Goal: Task Accomplishment & Management: Manage account settings

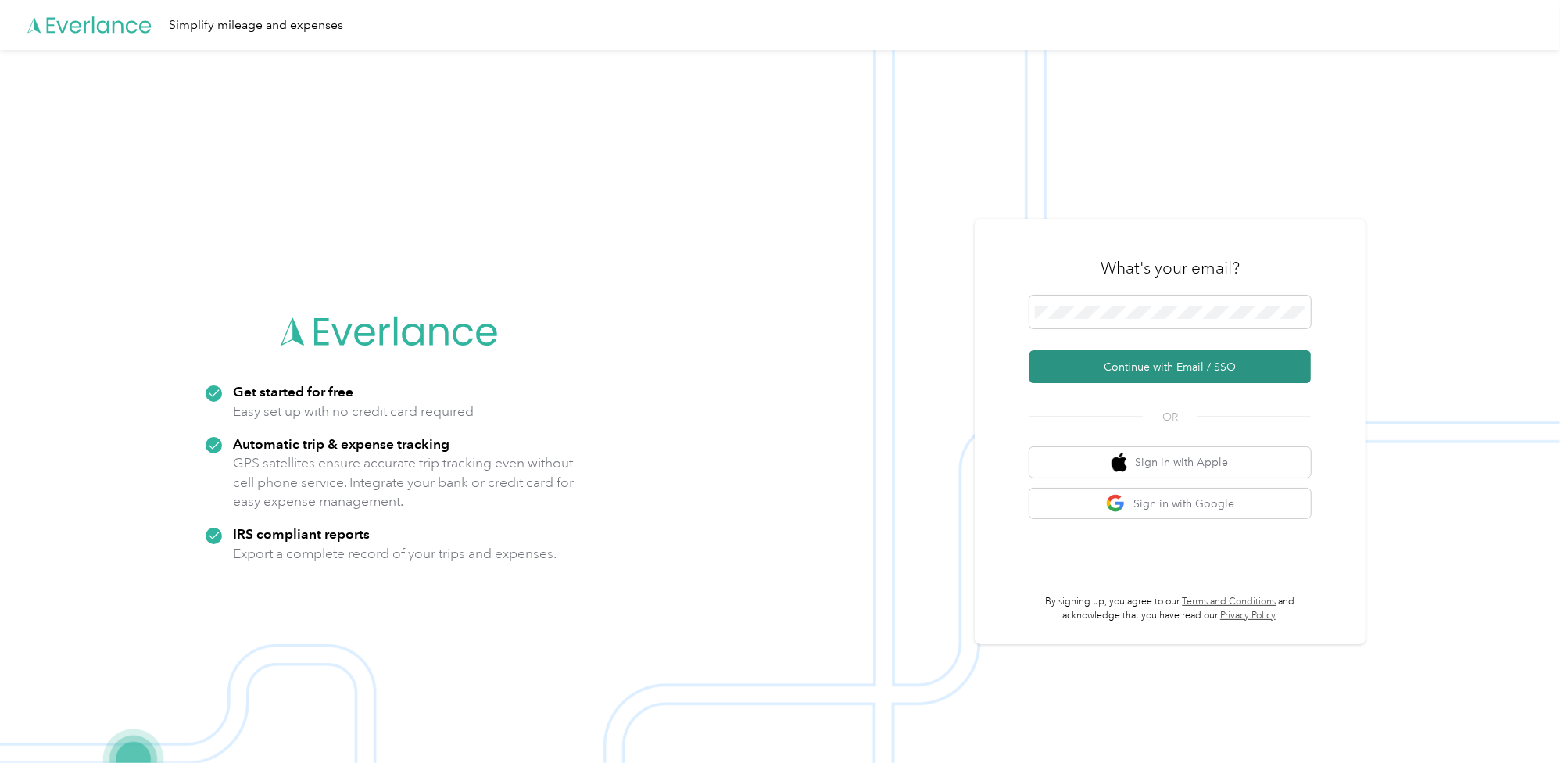
click at [1113, 378] on button "Continue with Email / SSO" at bounding box center [1169, 367] width 282 height 33
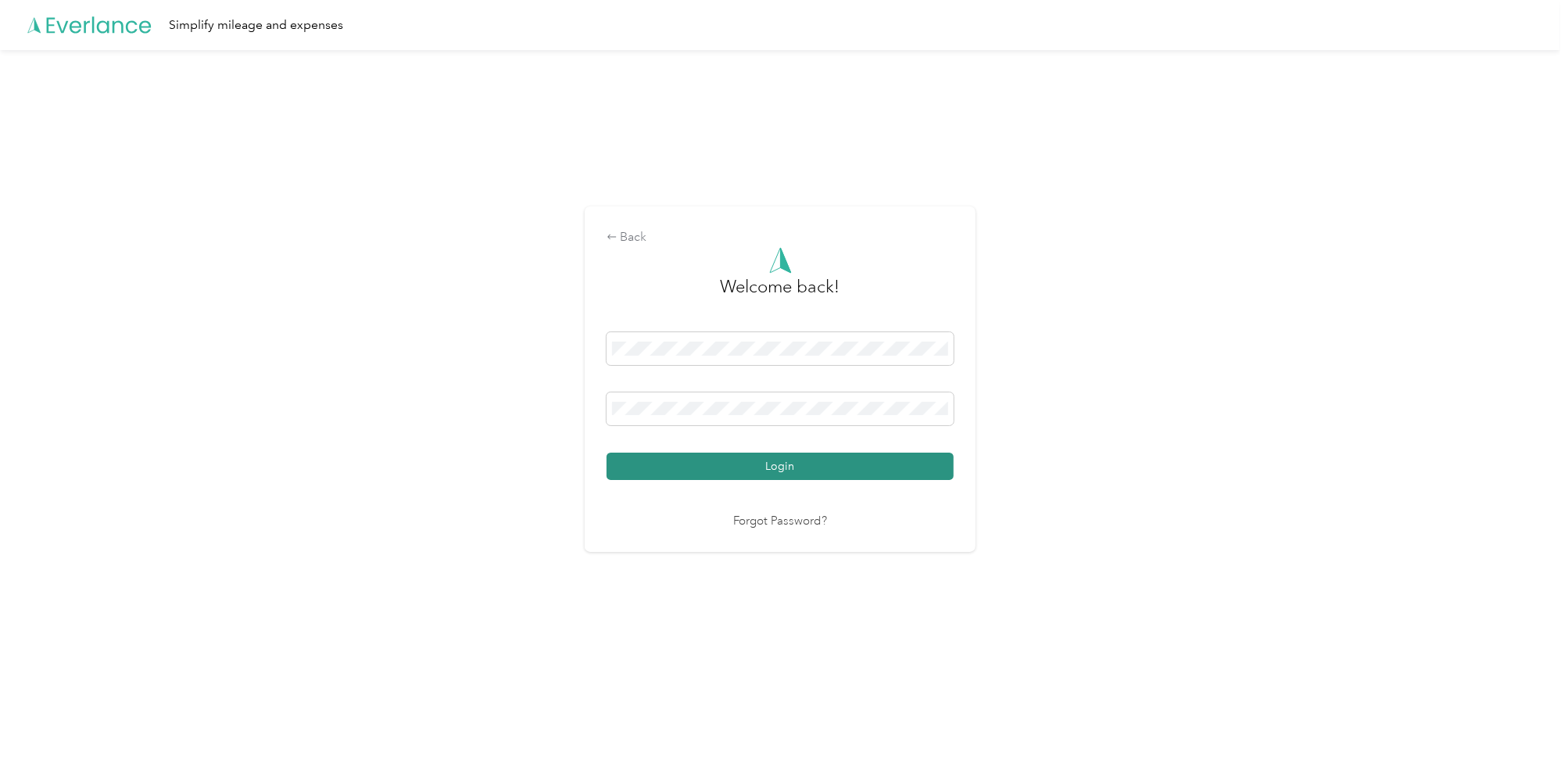
click at [766, 467] on button "Login" at bounding box center [780, 466] width 347 height 27
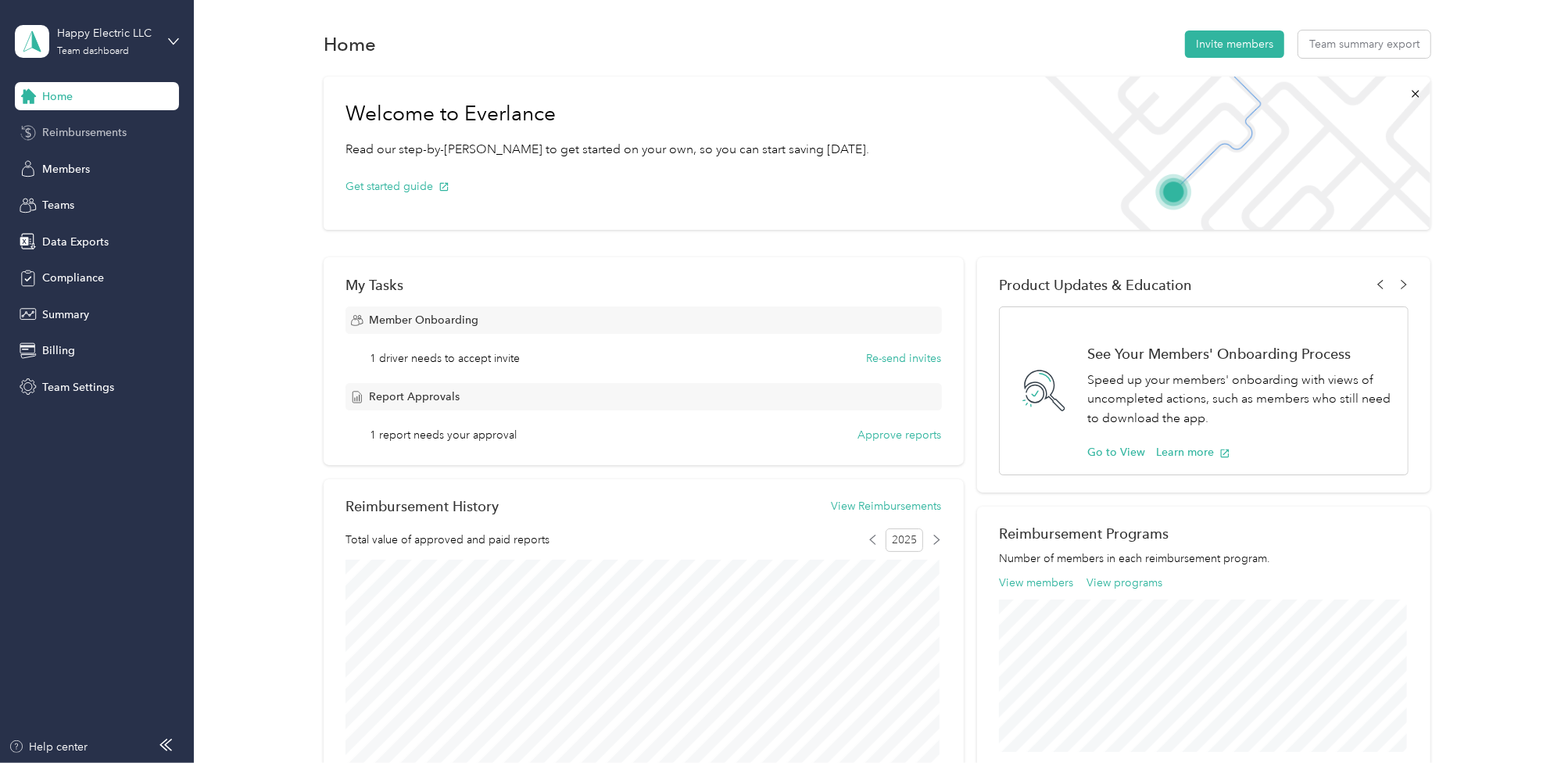
click at [81, 138] on span "Reimbursements" at bounding box center [85, 133] width 85 height 17
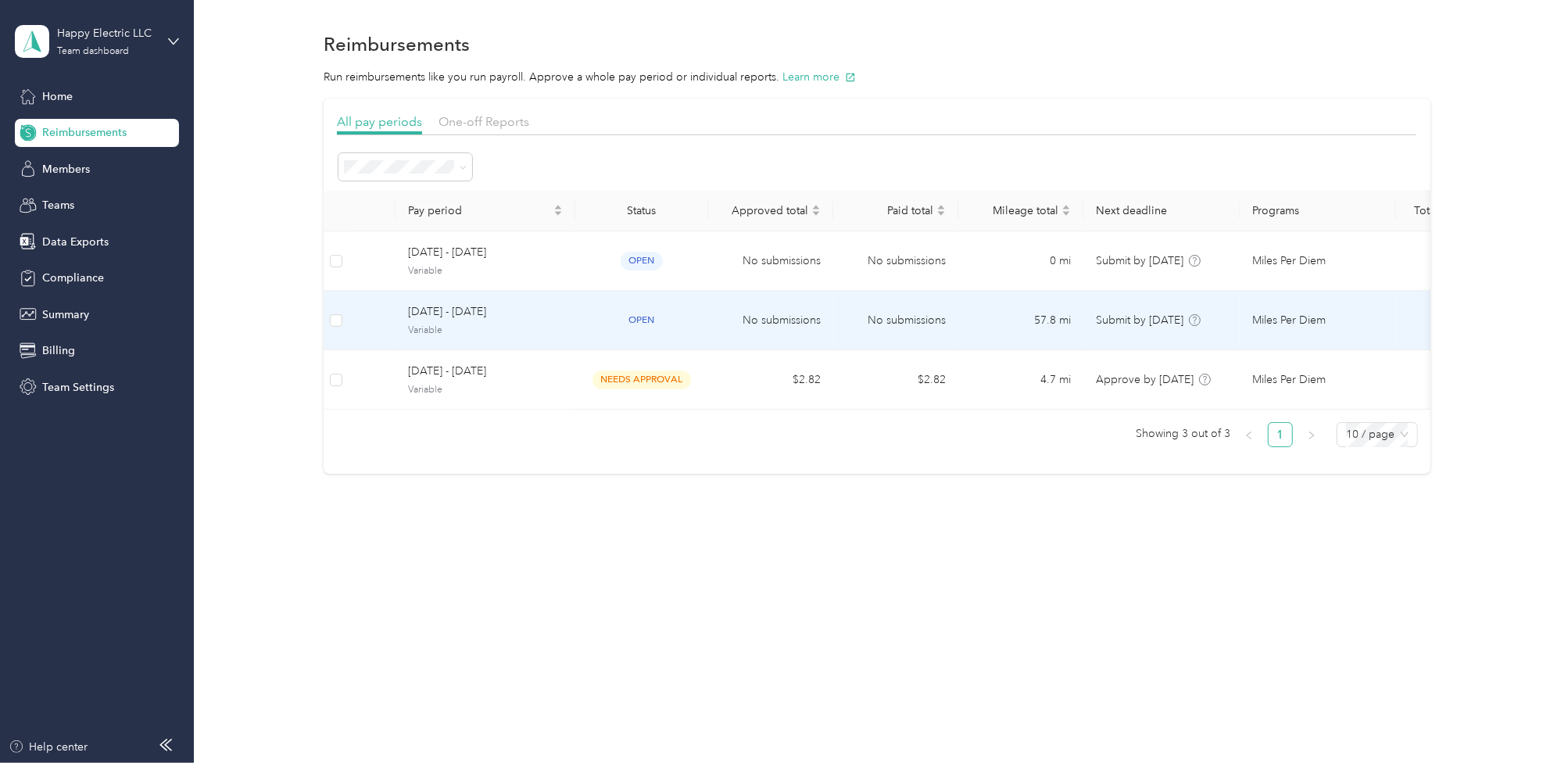
click at [599, 325] on div "open" at bounding box center [642, 320] width 108 height 18
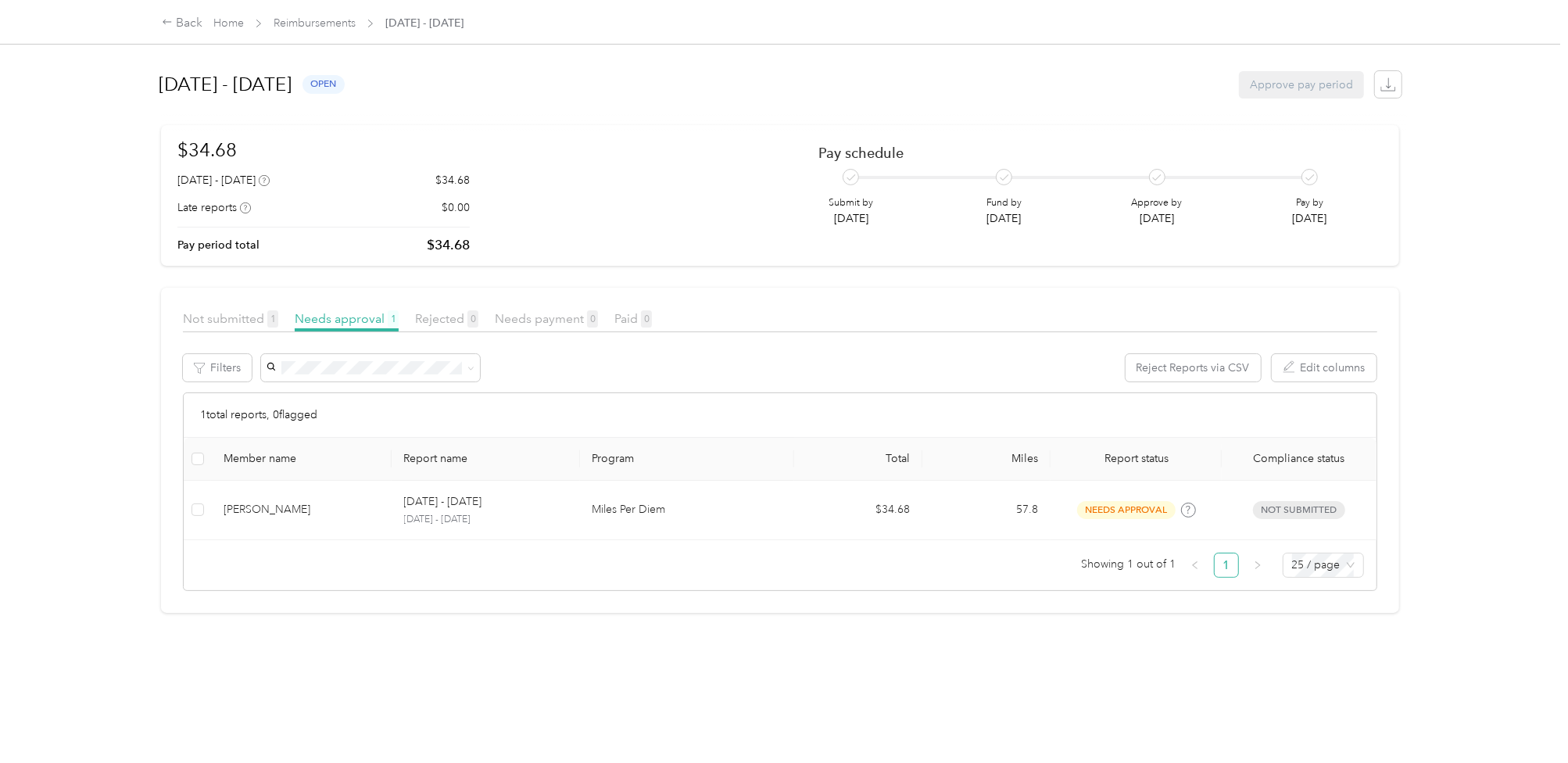
click at [551, 523] on p "[DATE] - [DATE]" at bounding box center [486, 519] width 164 height 14
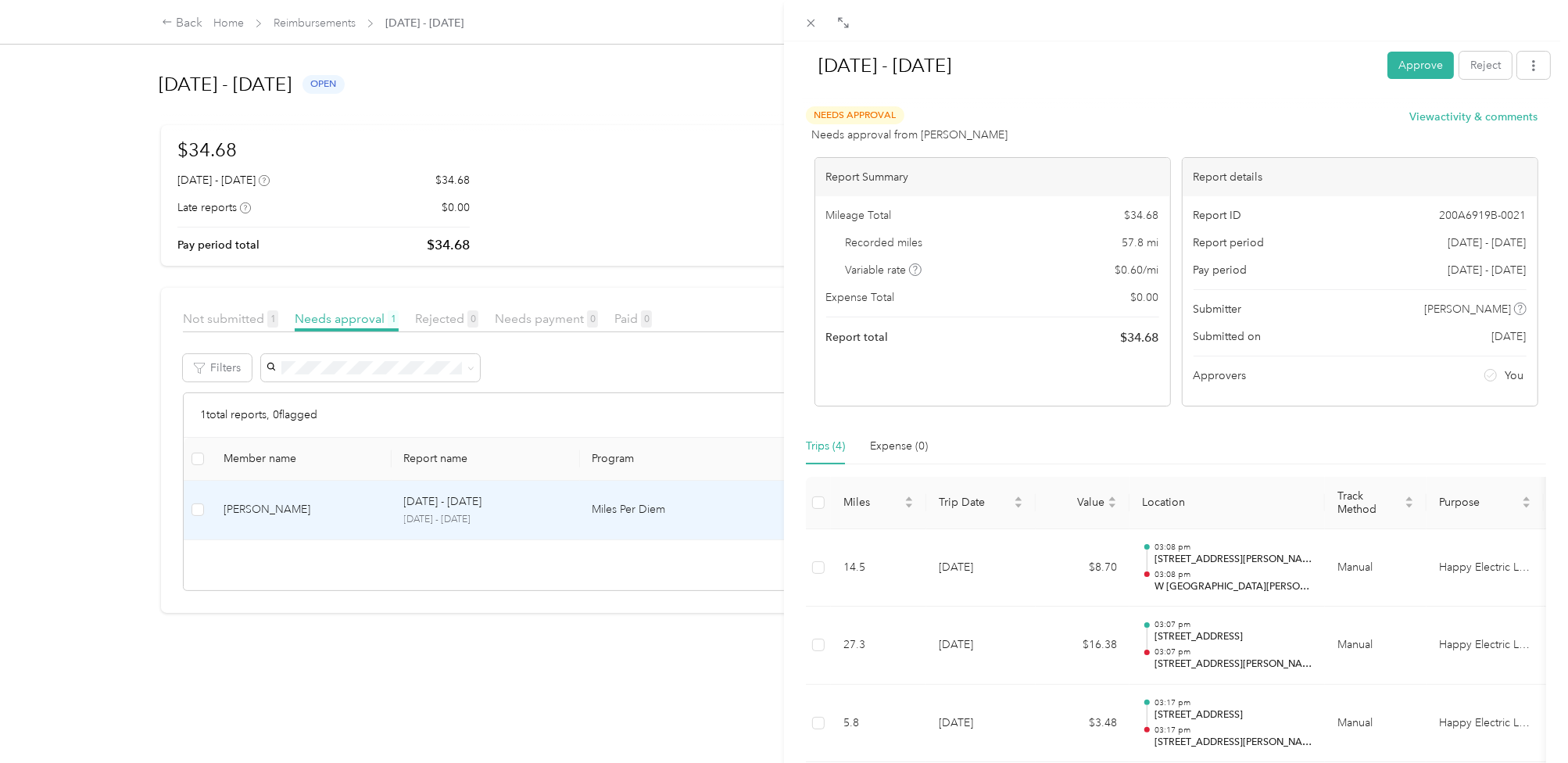
click at [1142, 215] on span "$ 34.68" at bounding box center [1141, 215] width 34 height 17
copy span "34.68"
drag, startPoint x: 350, startPoint y: 570, endPoint x: 343, endPoint y: 550, distance: 21.2
click at [350, 570] on div "[DATE] - [DATE] Approve Reject Needs Approval Needs approval from [PERSON_NAME]…" at bounding box center [784, 381] width 1568 height 763
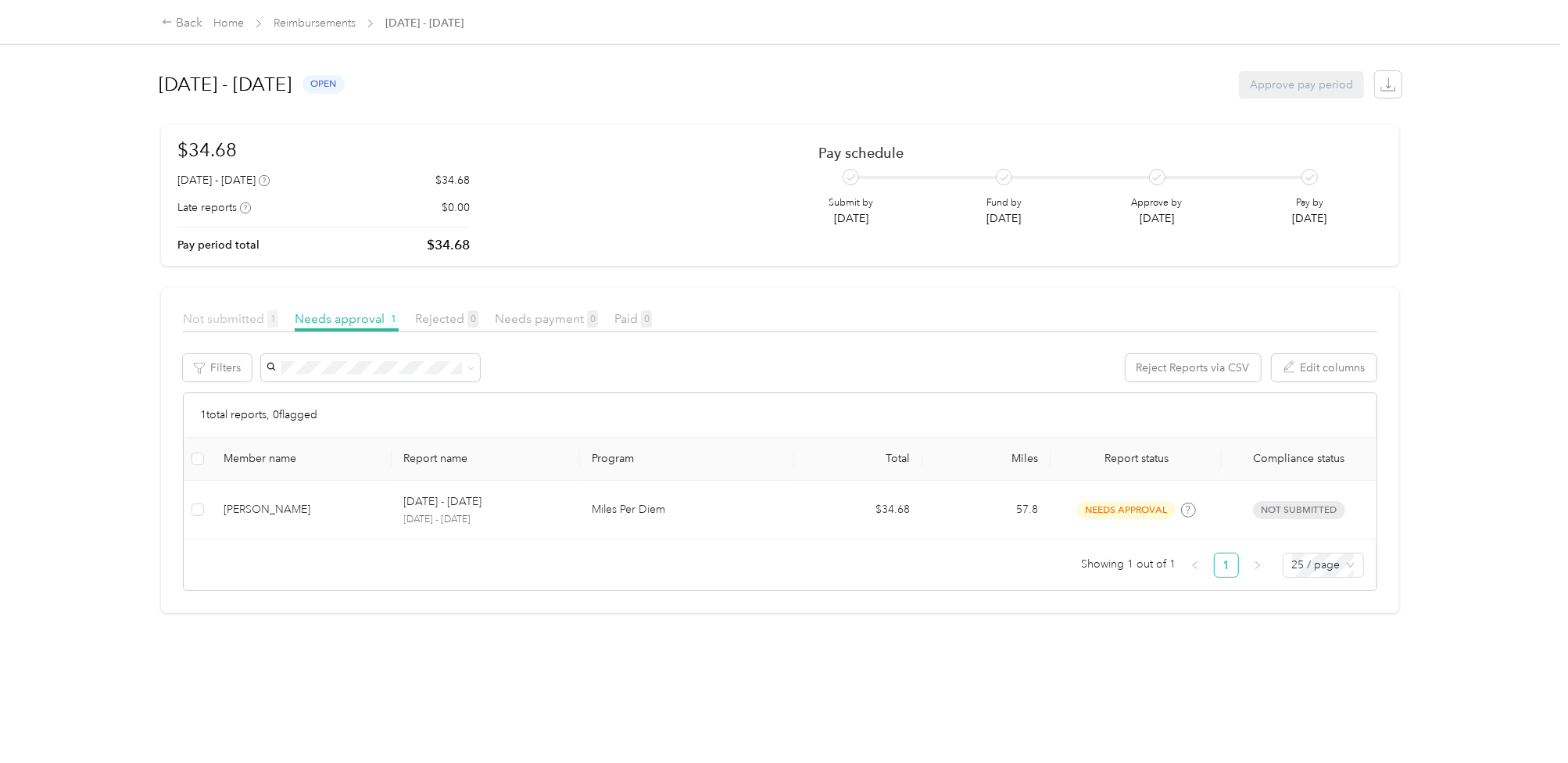
click at [247, 321] on span "Not submitted 1" at bounding box center [230, 319] width 96 height 15
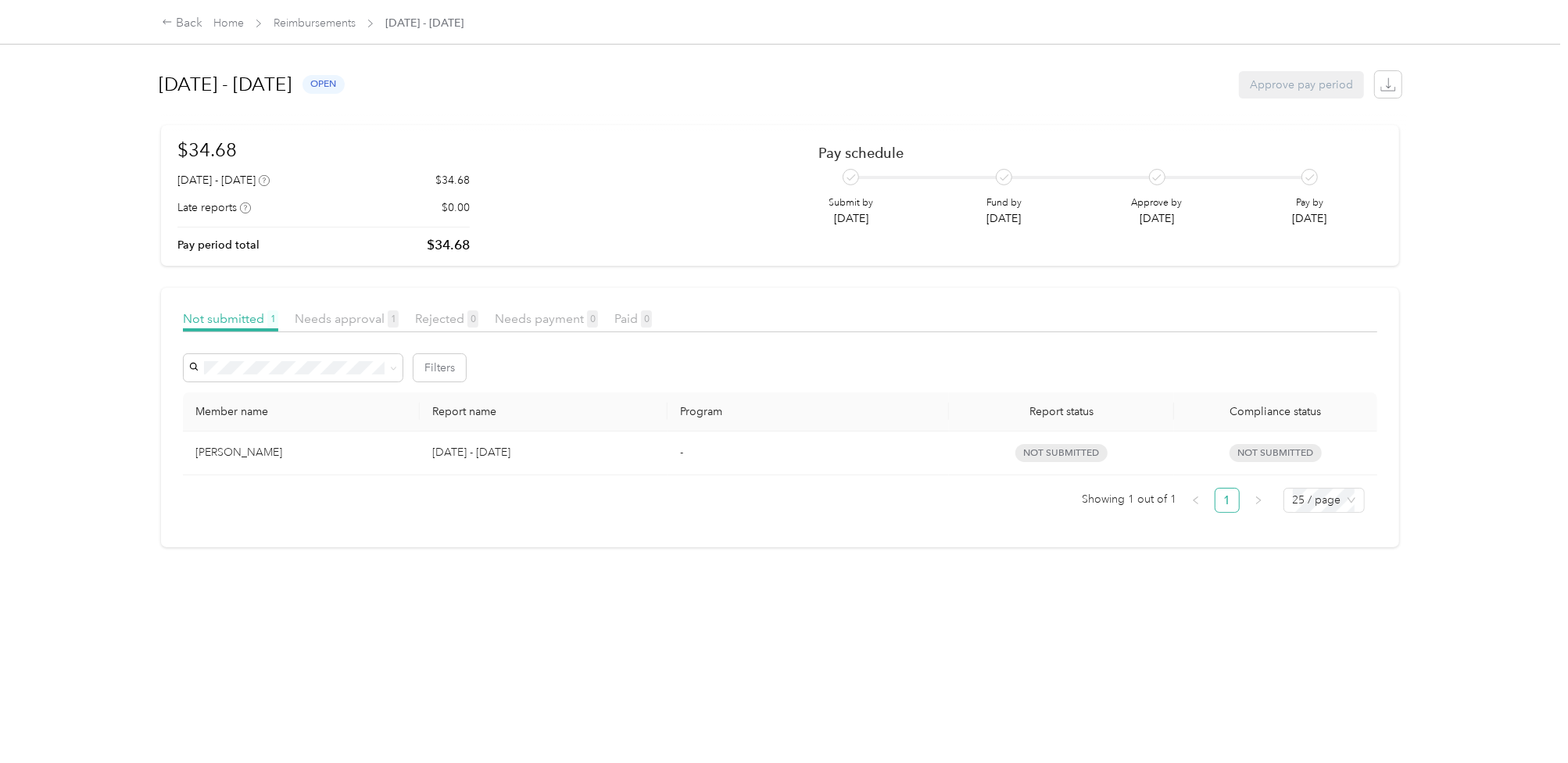
click at [547, 452] on p "[DATE] - [DATE]" at bounding box center [543, 452] width 223 height 17
click at [232, 22] on link "Home" at bounding box center [228, 23] width 31 height 13
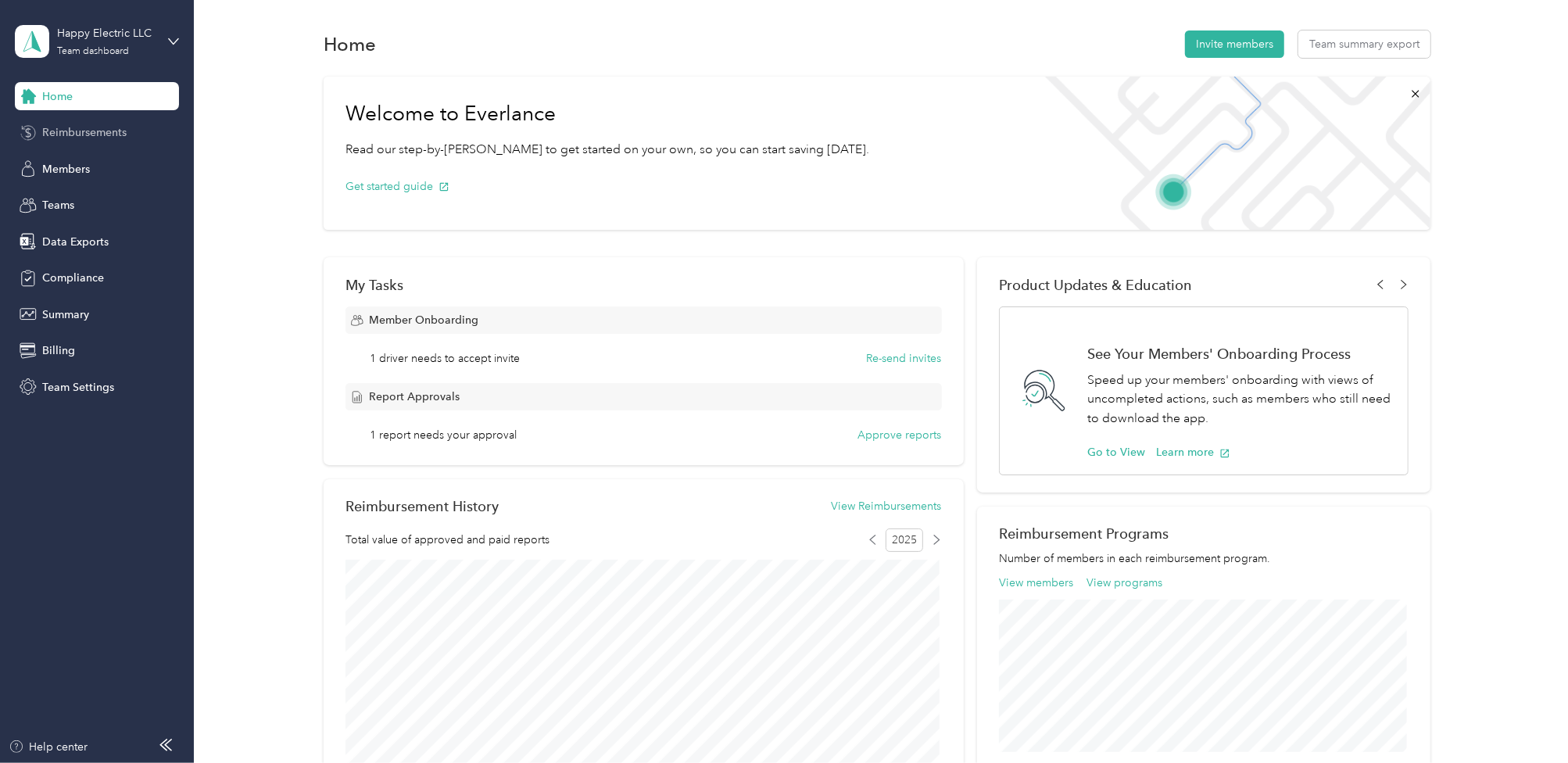
click at [66, 138] on span "Reimbursements" at bounding box center [85, 133] width 85 height 17
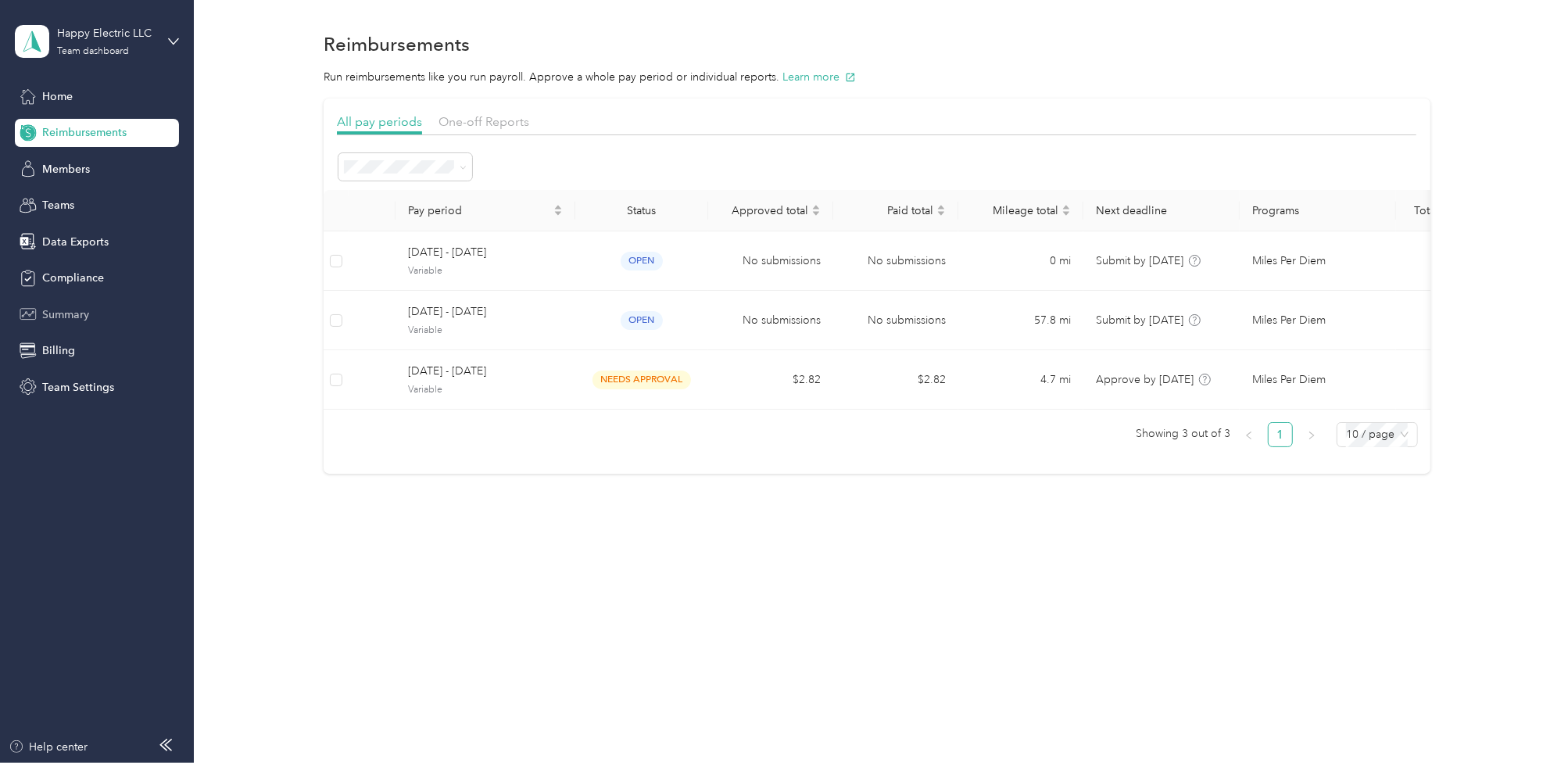
click at [78, 319] on span "Summary" at bounding box center [66, 315] width 47 height 17
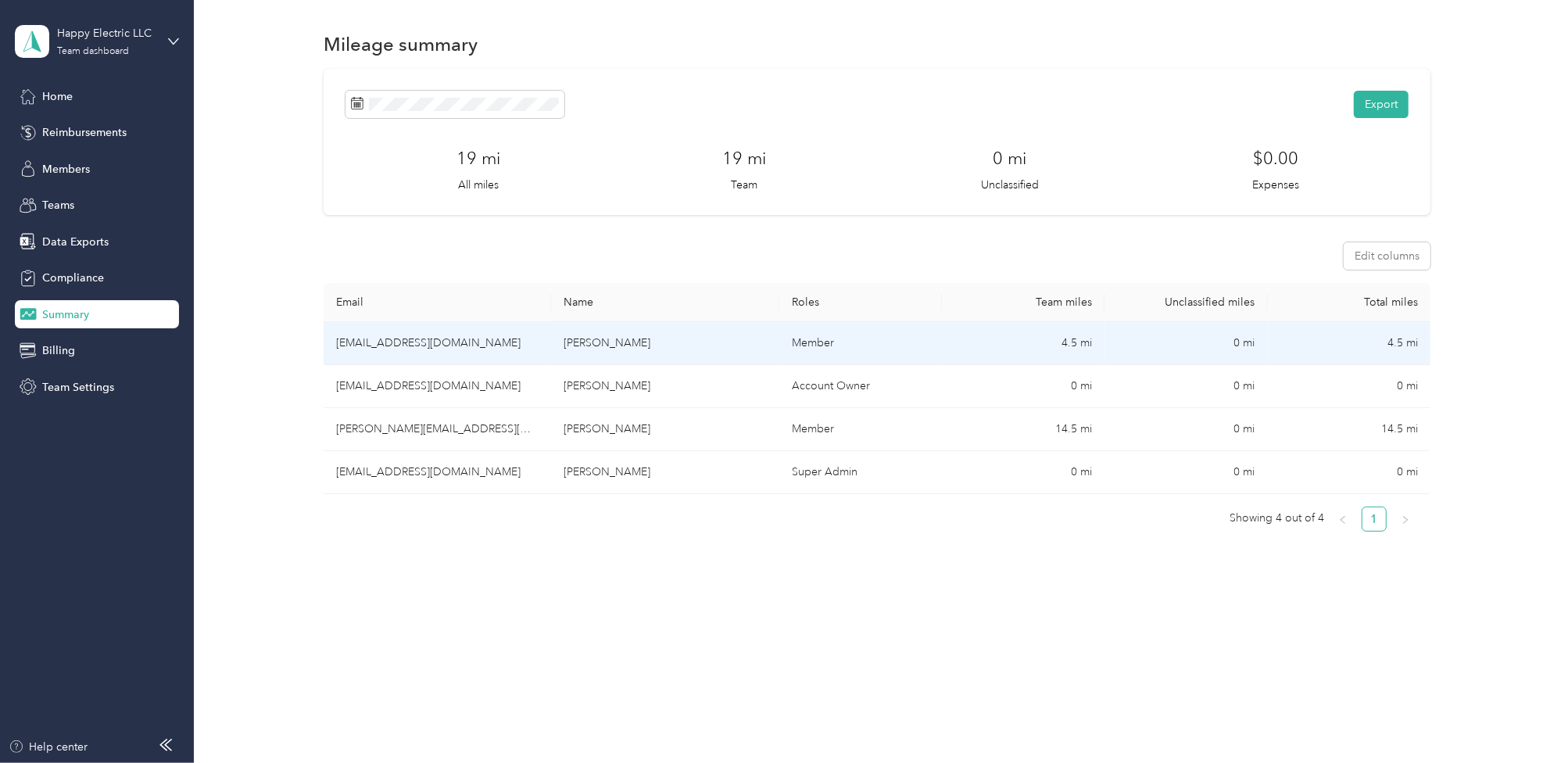
click at [628, 343] on td "[PERSON_NAME]" at bounding box center [664, 344] width 228 height 43
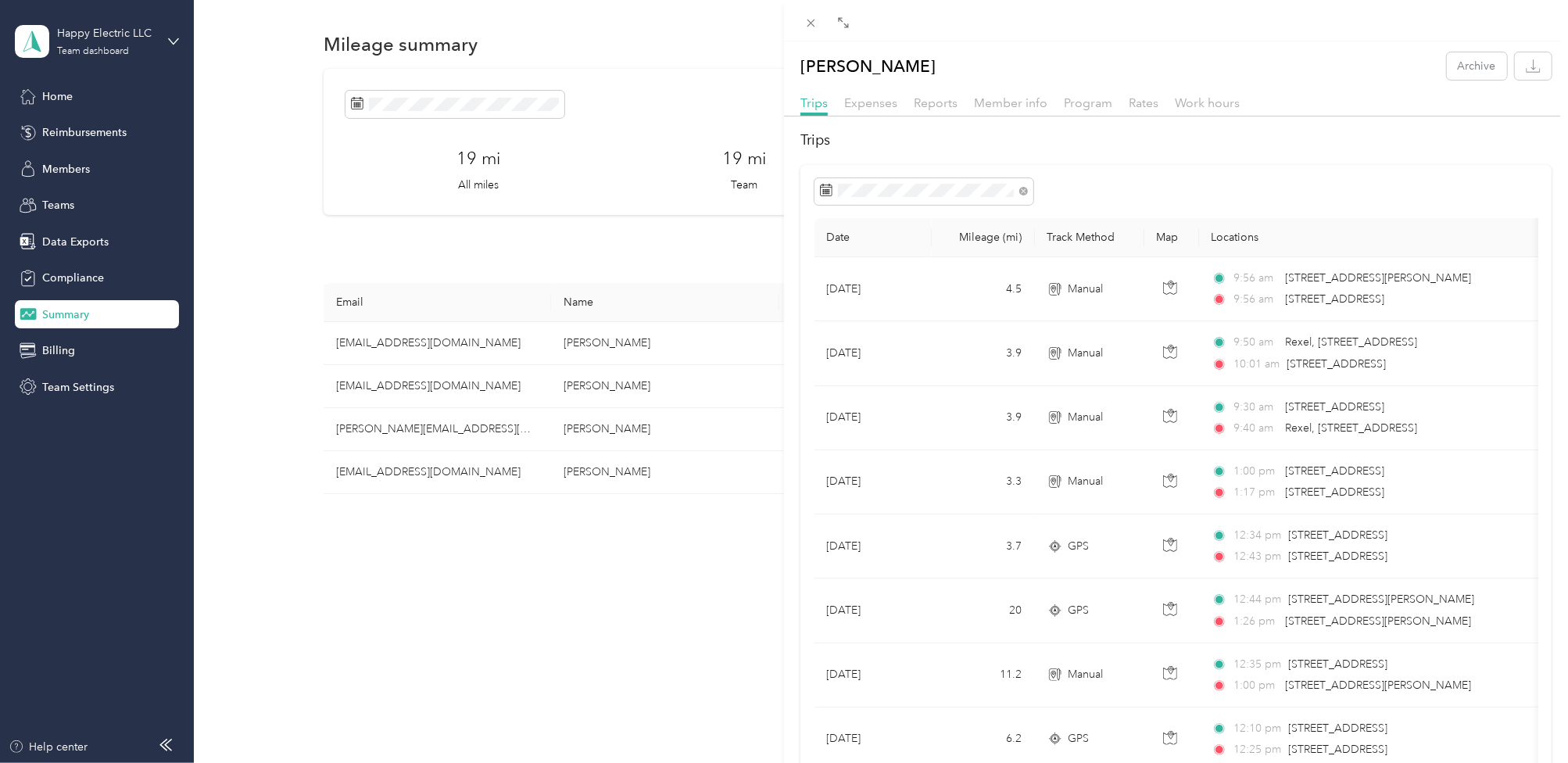
click at [80, 134] on div "[PERSON_NAME] Archive Trips Expenses Reports Member info Program Rates Work hou…" at bounding box center [784, 381] width 1568 height 763
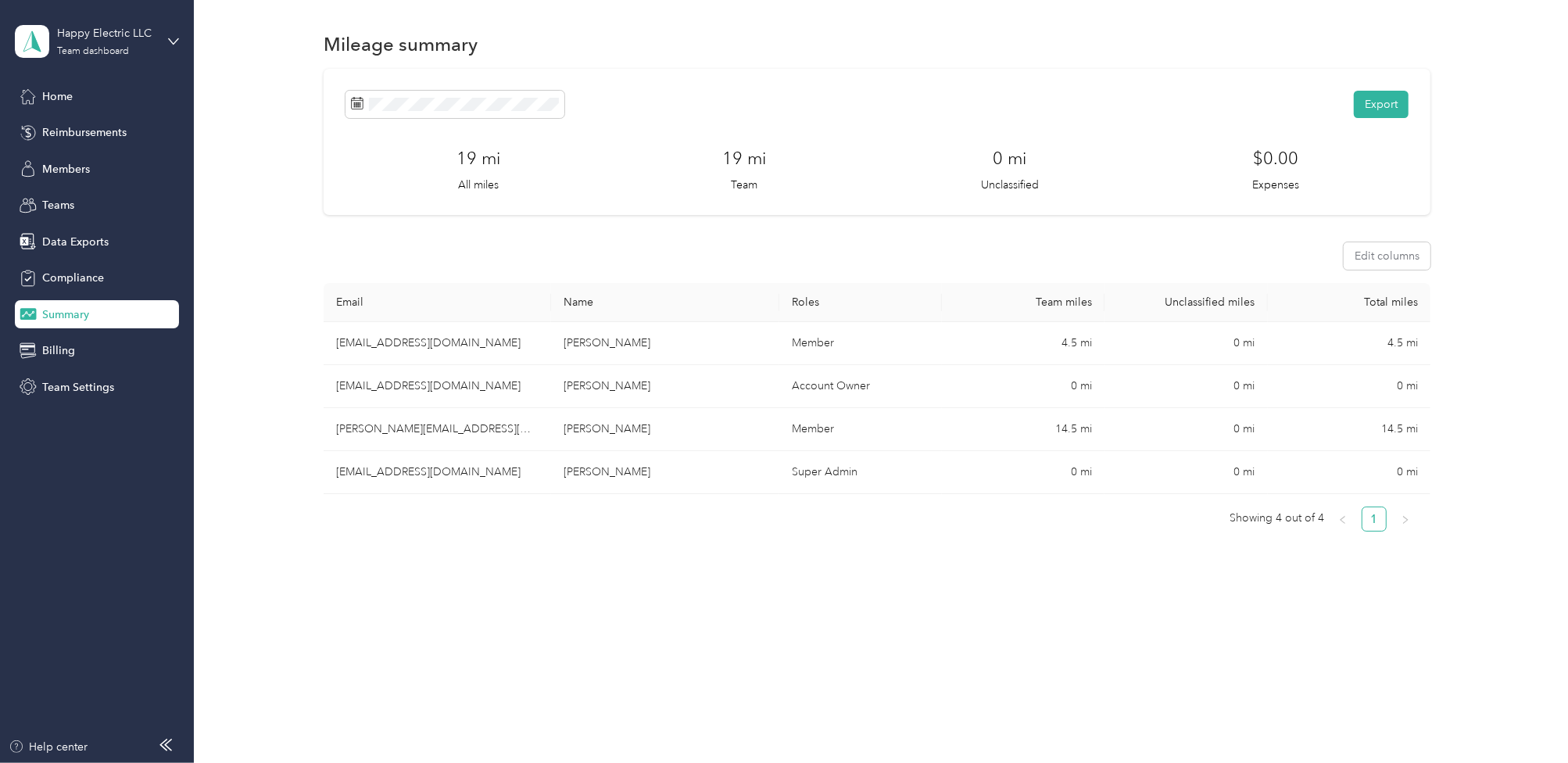
click at [86, 130] on div at bounding box center [784, 381] width 1568 height 763
click at [75, 126] on span "Reimbursements" at bounding box center [85, 133] width 85 height 17
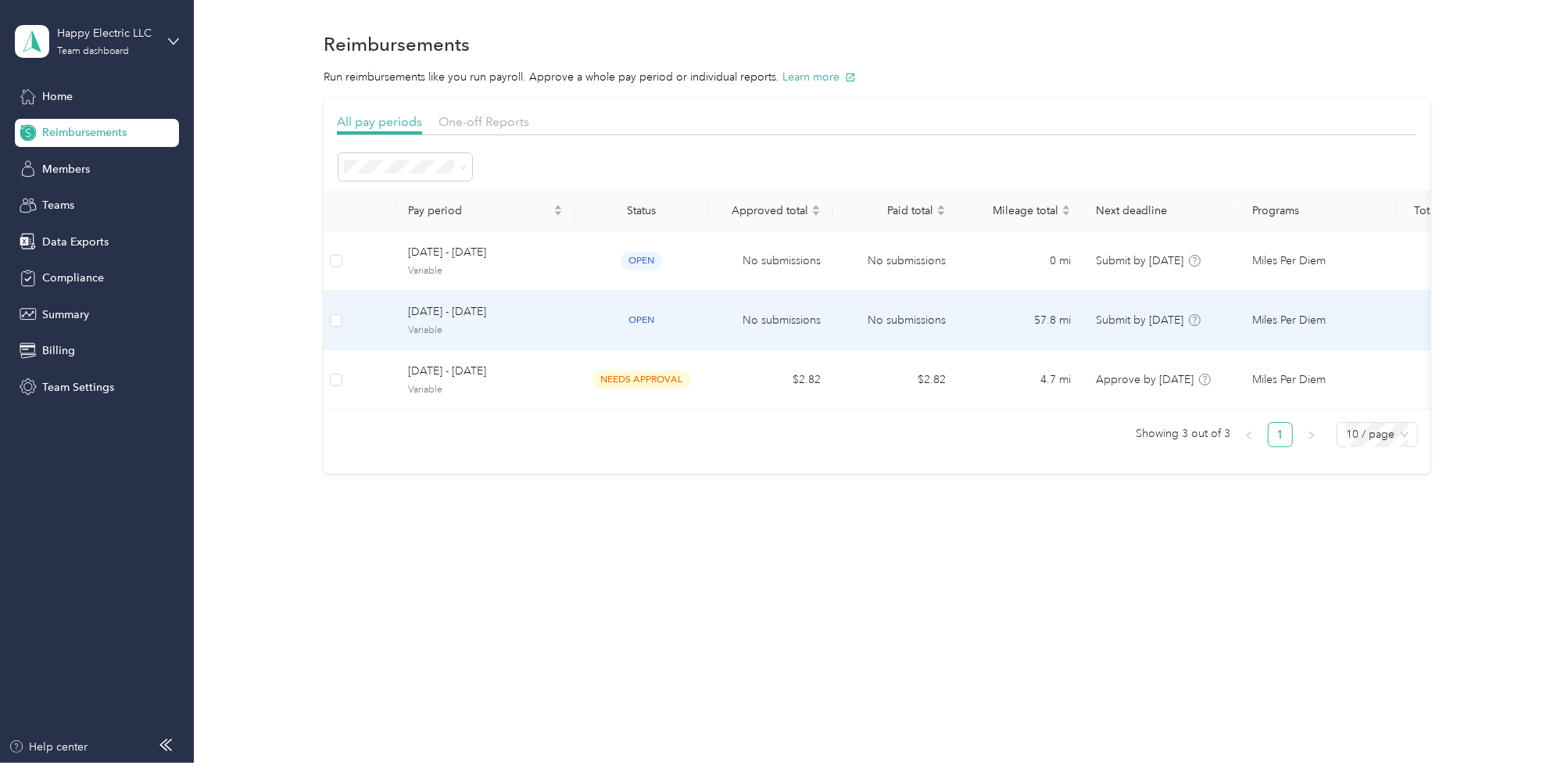
click at [554, 325] on span "Variable" at bounding box center [485, 330] width 154 height 14
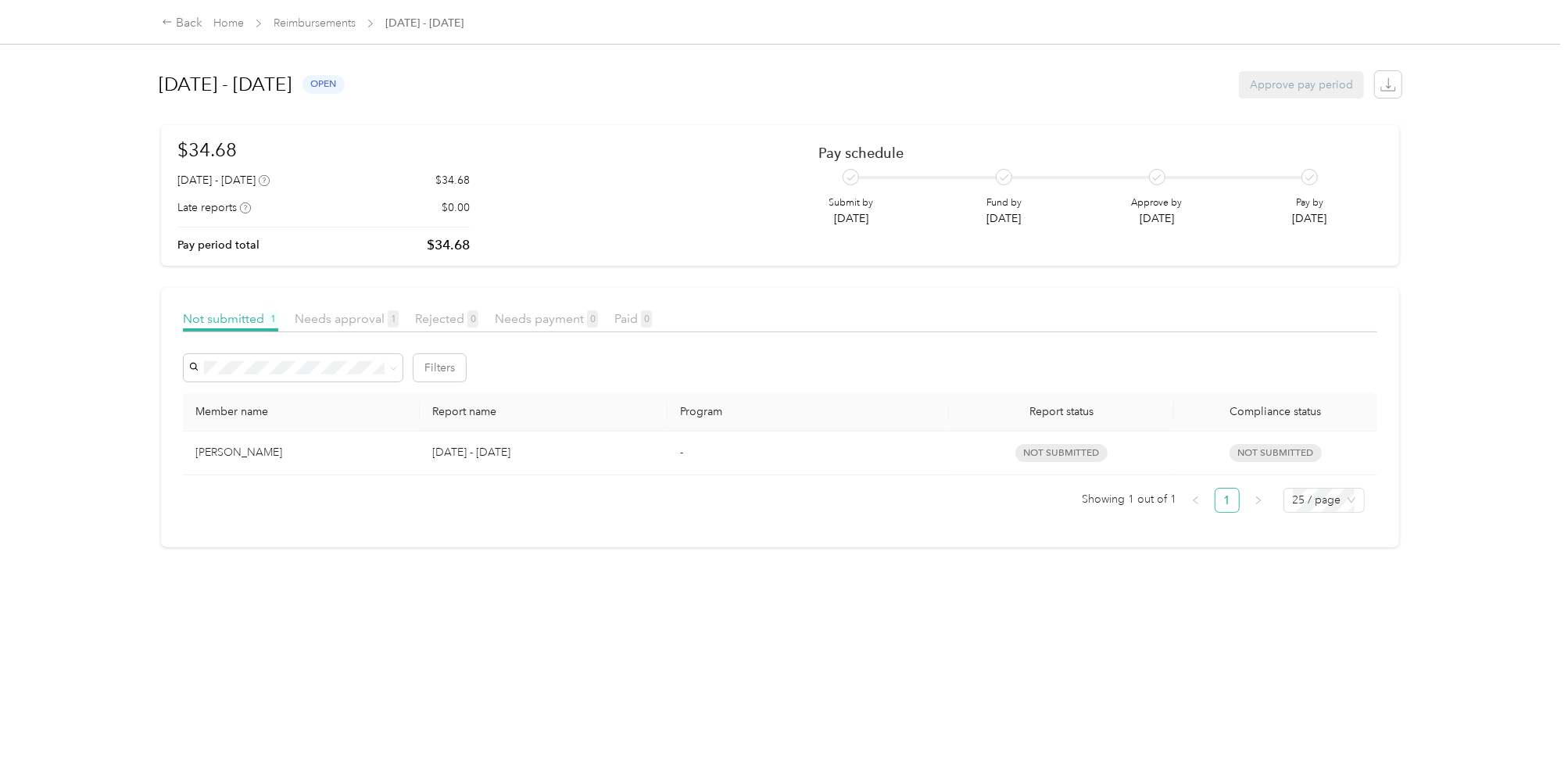
click at [522, 449] on p "[DATE] - [DATE]" at bounding box center [543, 452] width 223 height 17
click at [403, 457] on div "[PERSON_NAME]" at bounding box center [301, 452] width 212 height 17
click at [355, 305] on article "Not submitted 1 Needs approval 1 Rejected 0 Needs payment 0 Paid 0 Filters Memb…" at bounding box center [780, 417] width 1237 height 259
click at [351, 325] on span "Needs approval 1" at bounding box center [346, 319] width 104 height 15
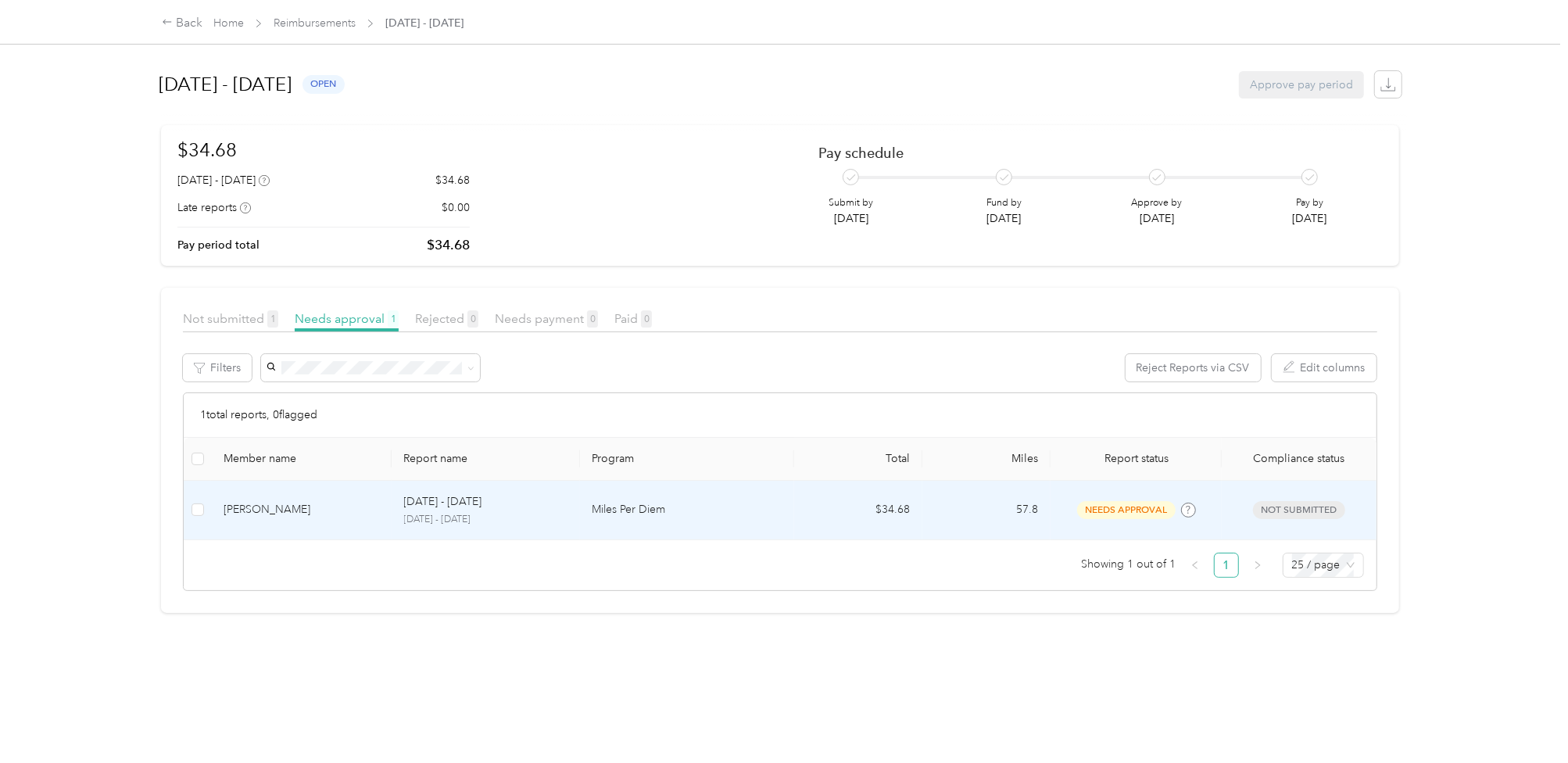
click at [577, 501] on td "[DATE] - [DATE] [DATE] - [DATE]" at bounding box center [485, 511] width 189 height 60
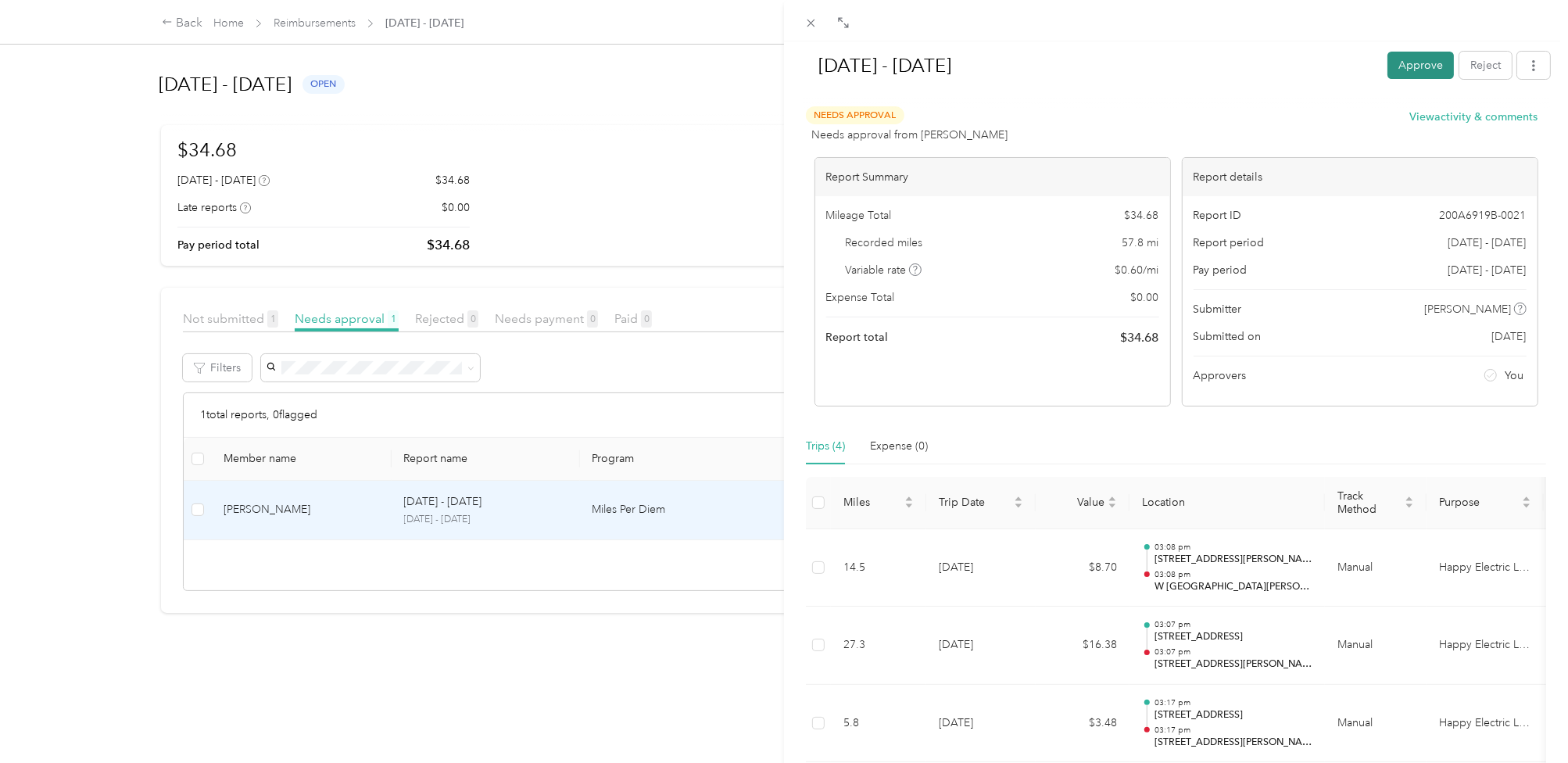
click at [1405, 65] on button "Approve" at bounding box center [1420, 65] width 66 height 27
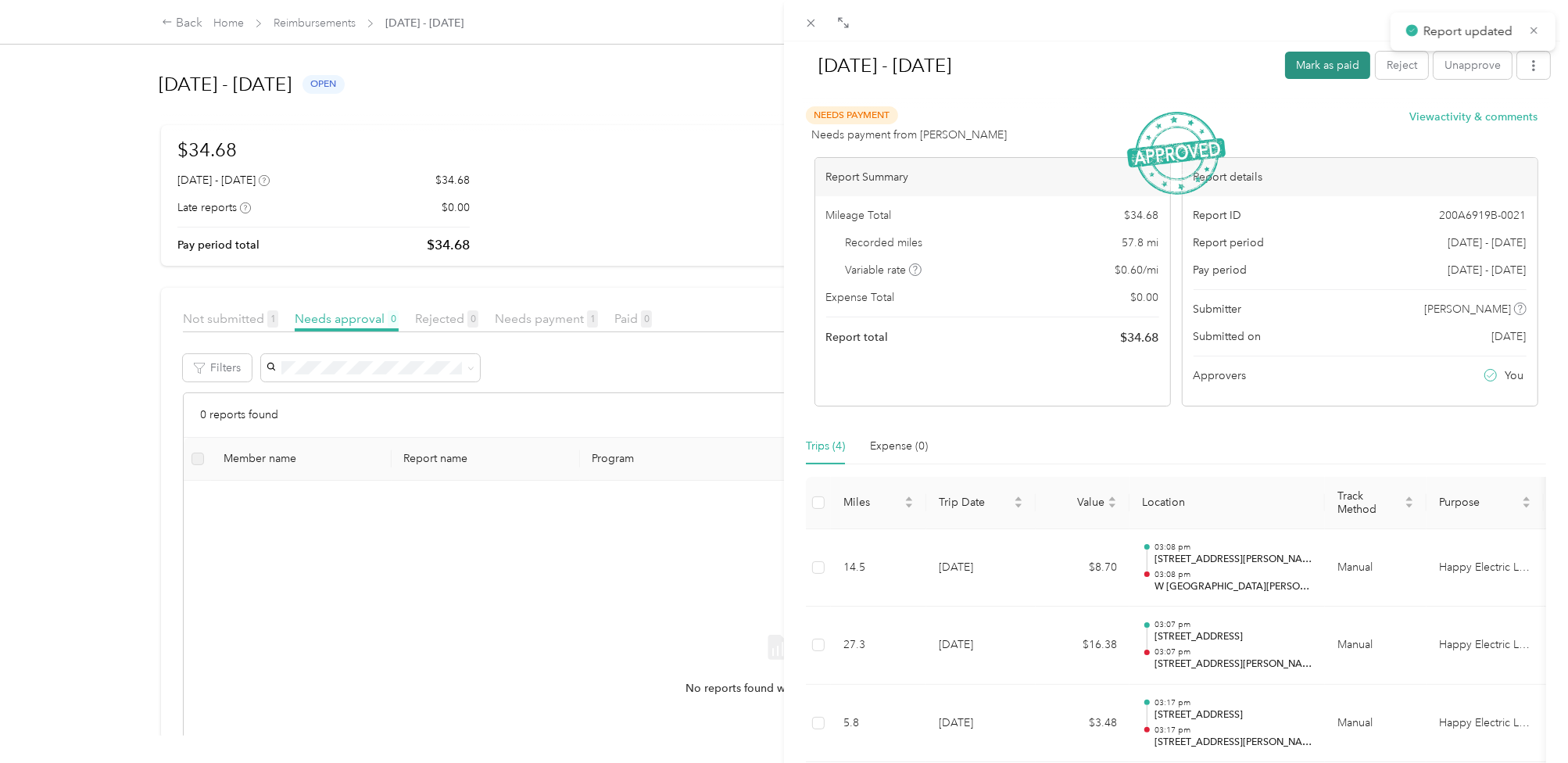
click at [1306, 61] on button "Mark as paid" at bounding box center [1327, 65] width 86 height 27
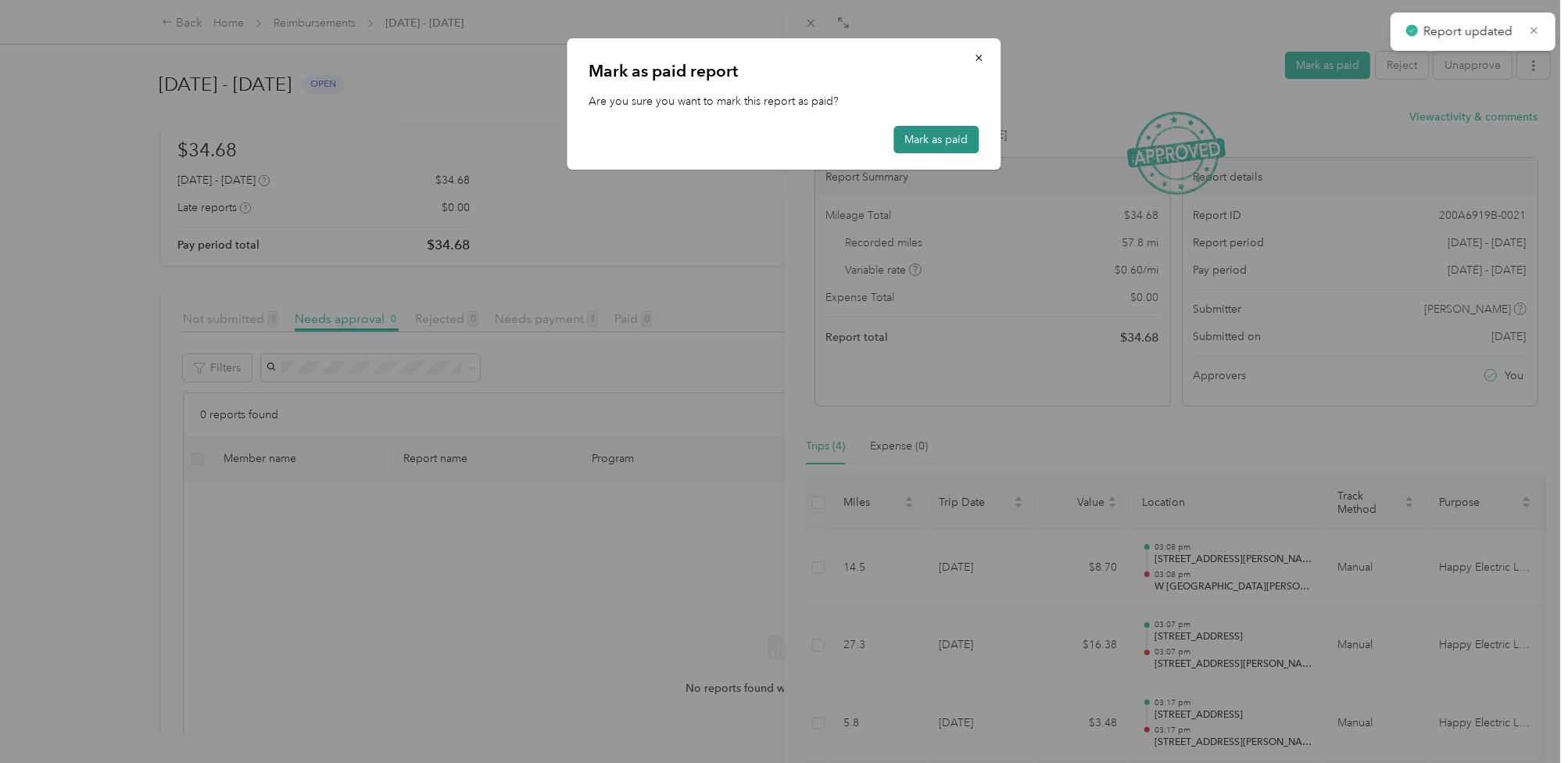
click at [922, 145] on button "Mark as paid" at bounding box center [937, 139] width 86 height 27
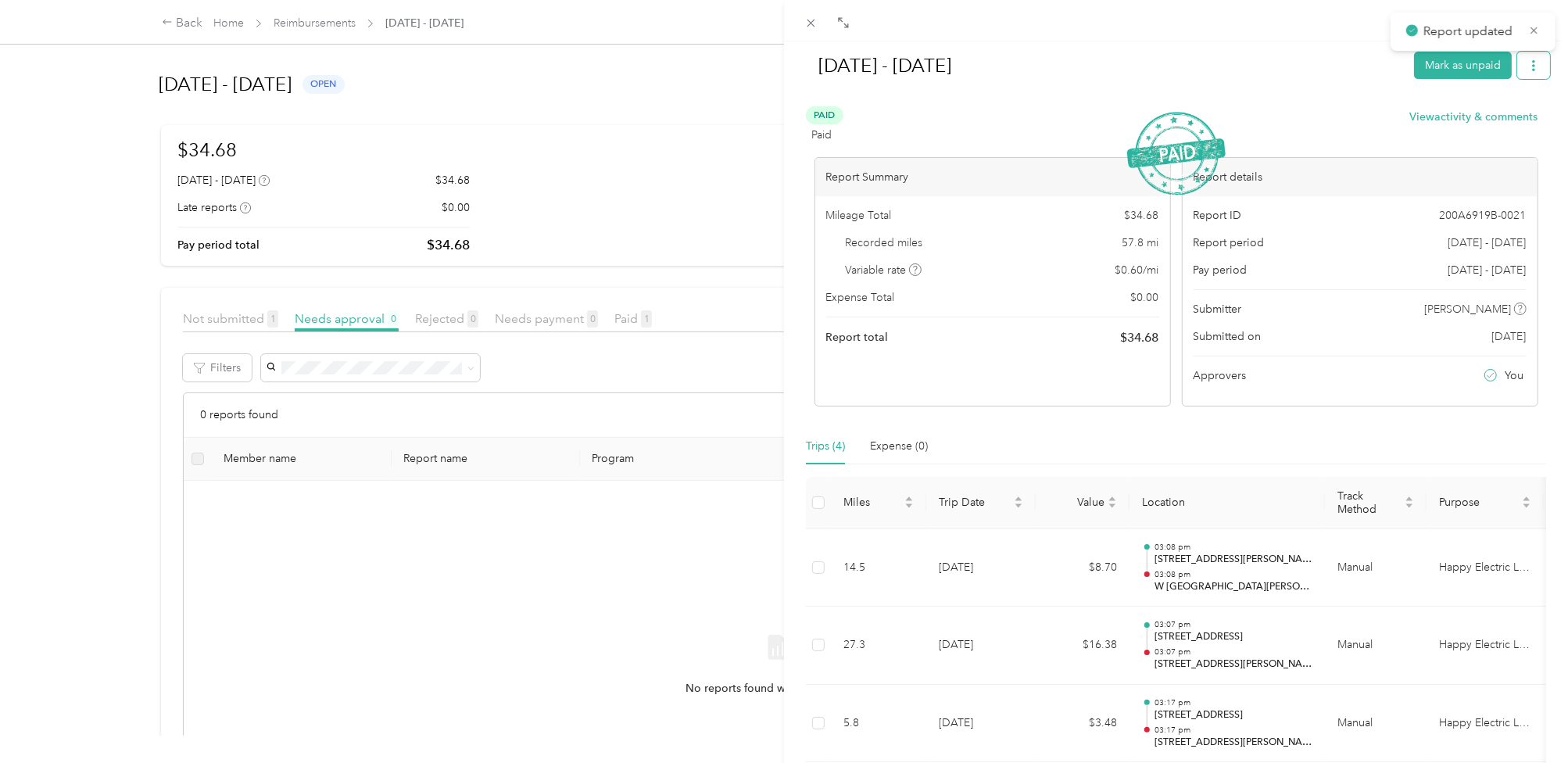
click at [1528, 67] on icon "button" at bounding box center [1533, 65] width 11 height 11
click at [1470, 125] on span "Download" at bounding box center [1478, 122] width 51 height 17
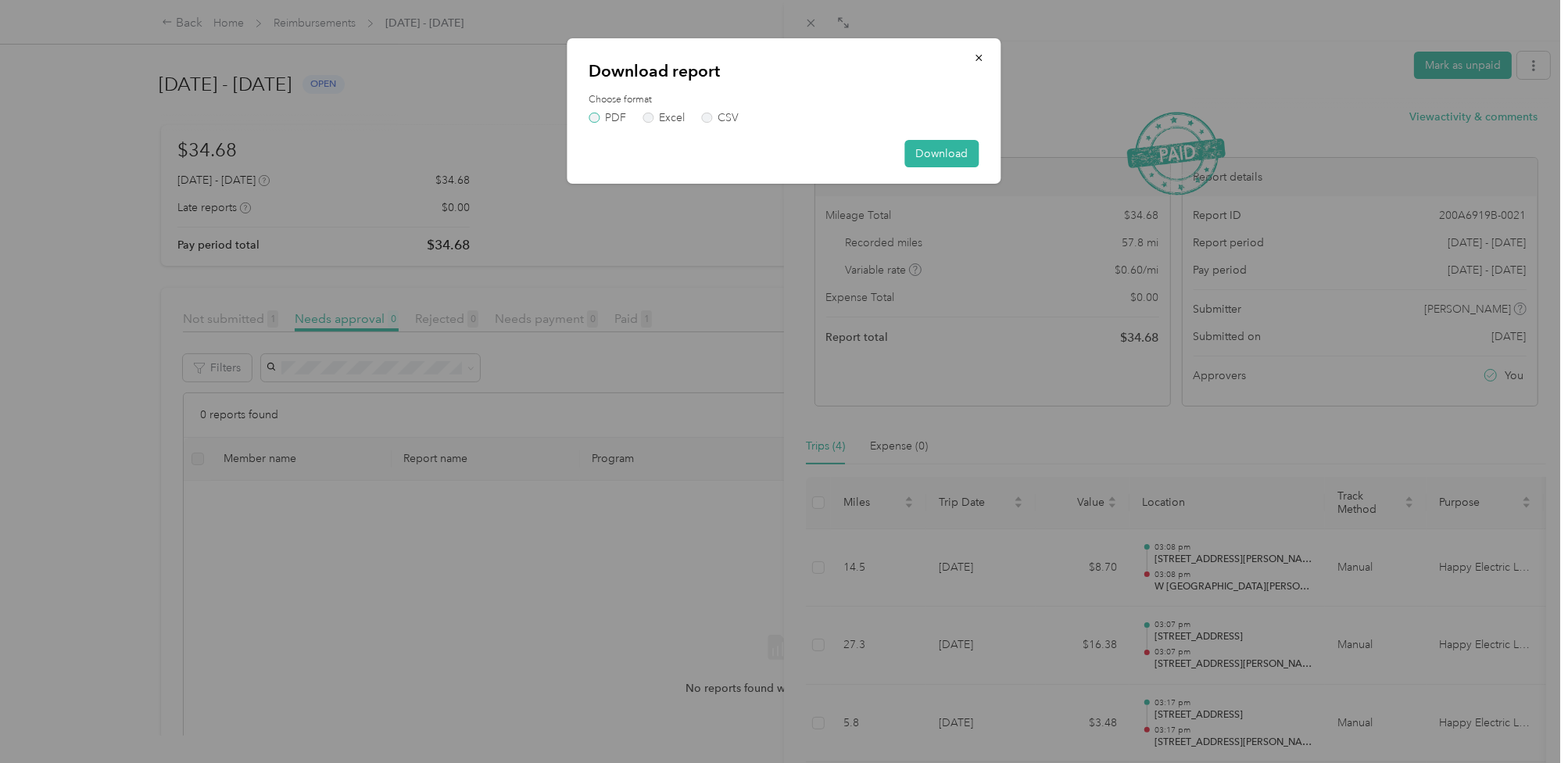
click at [619, 116] on label "PDF" at bounding box center [608, 118] width 37 height 11
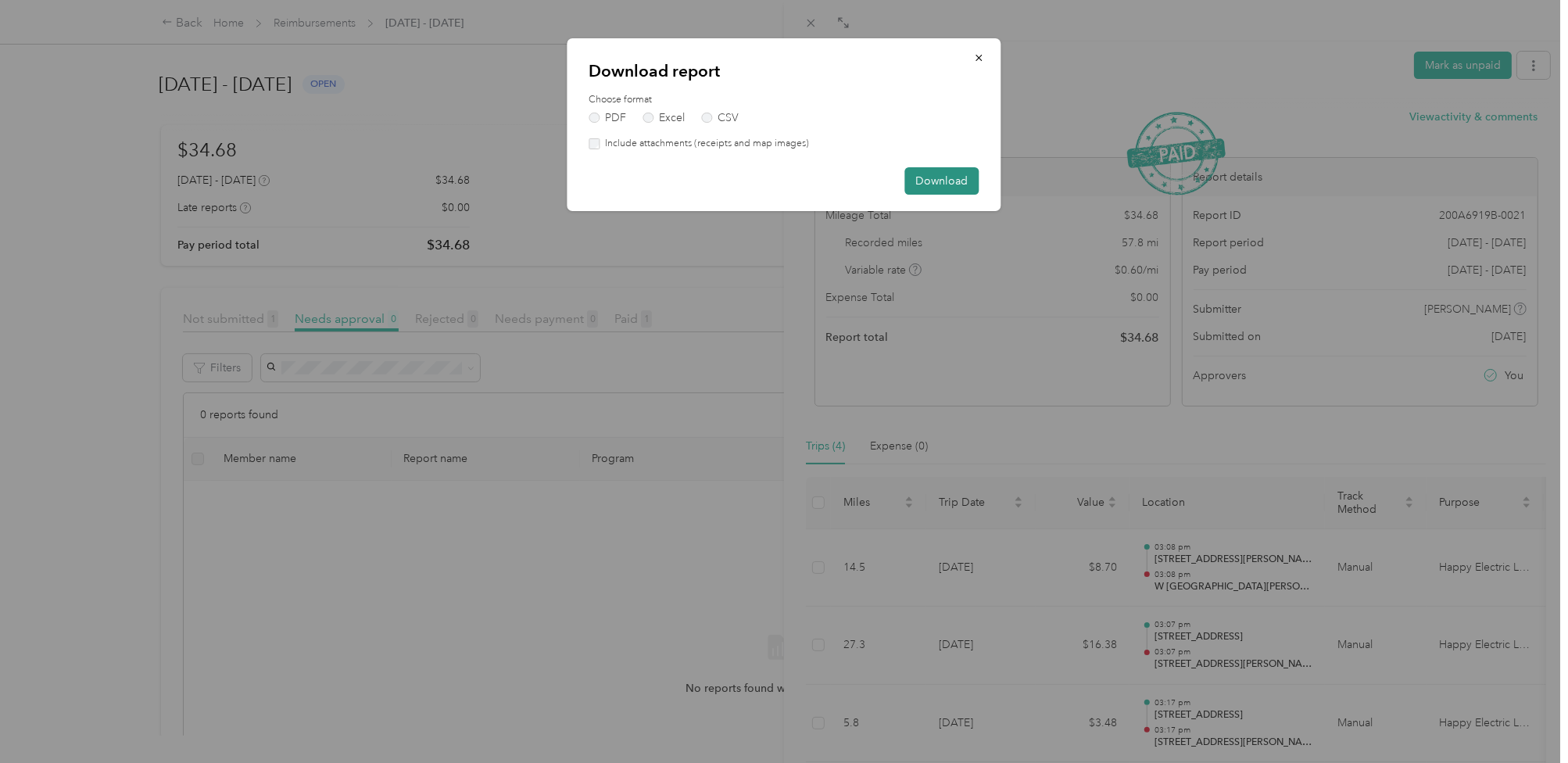
click at [920, 173] on button "Download" at bounding box center [942, 180] width 74 height 27
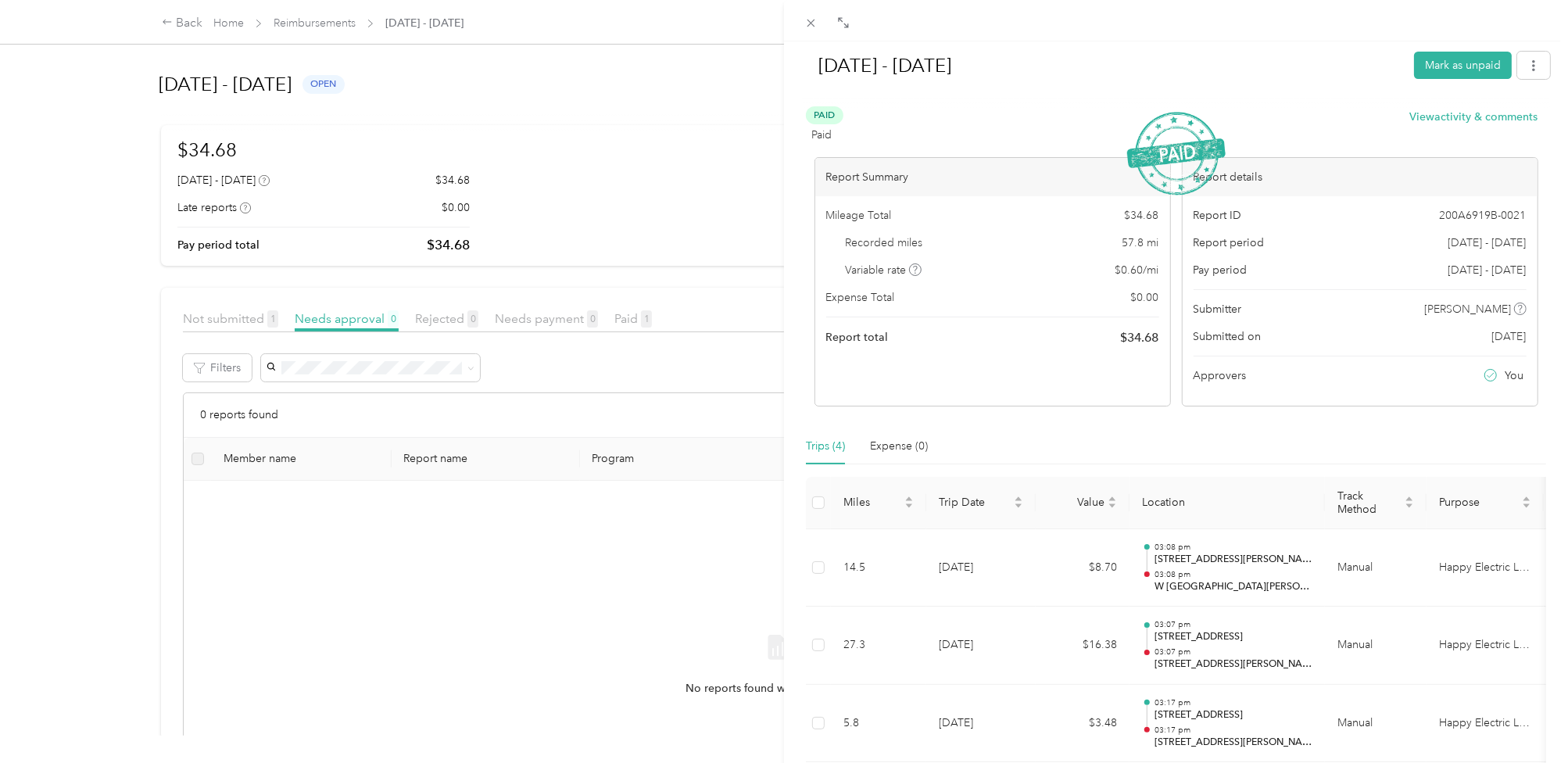
click at [571, 169] on div "[DATE] - [DATE] Mark as unpaid Paid Paid View activity & comments Report Summar…" at bounding box center [784, 381] width 1568 height 763
